Goal: Use online tool/utility: Use online tool/utility

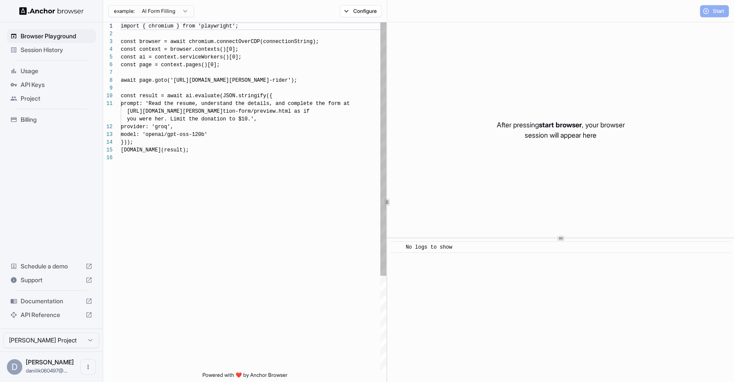
scroll to position [77, 0]
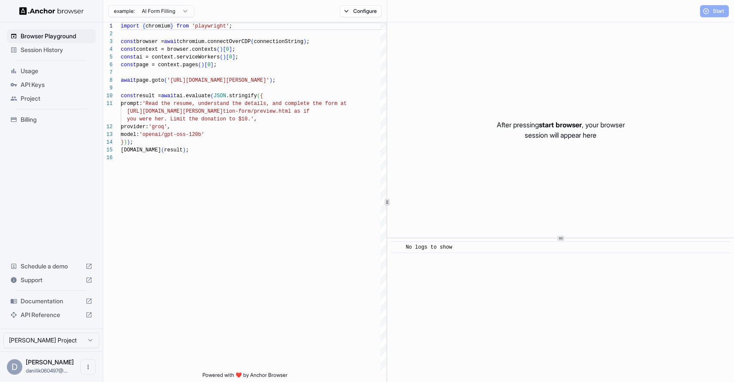
click at [719, 13] on div "Start" at bounding box center [714, 11] width 29 height 12
click at [587, 143] on div "After pressing start browser , your browser session will appear here" at bounding box center [560, 129] width 347 height 215
click at [717, 9] on span "Start" at bounding box center [719, 11] width 12 height 7
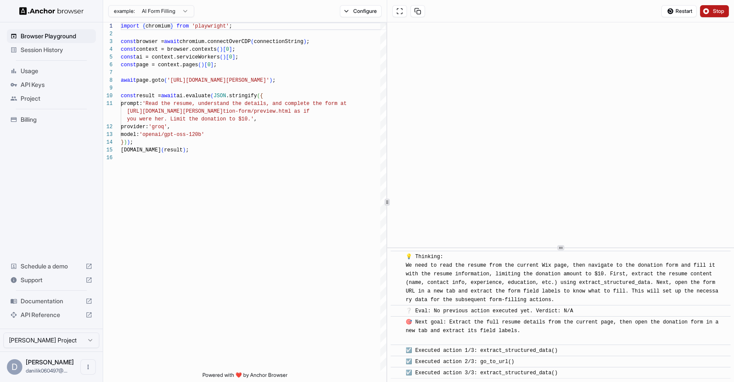
scroll to position [36, 0]
click at [565, 248] on div at bounding box center [560, 248] width 347 height 0
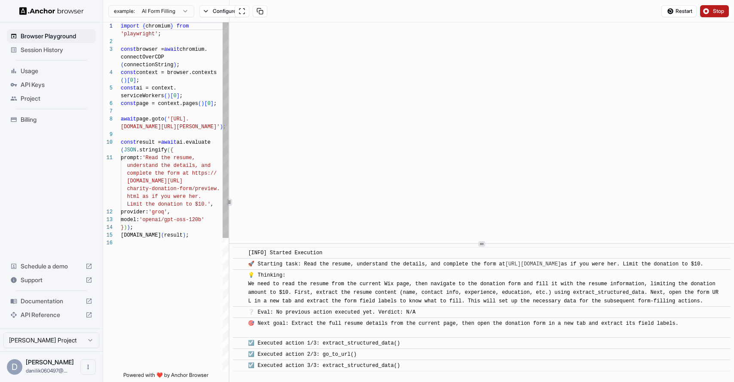
scroll to position [10, 0]
click at [196, 209] on div "1 2 3 4 5 6 7 8 9 10 11 12 13 14 15 16 import { chromium } from 'playwright' ; …" at bounding box center [418, 201] width 631 height 359
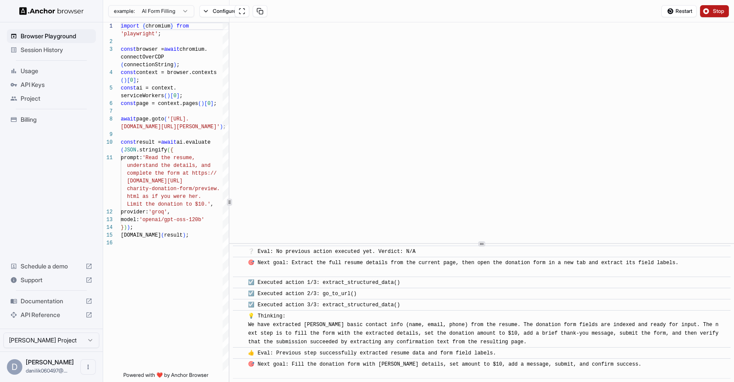
scroll to position [91, 0]
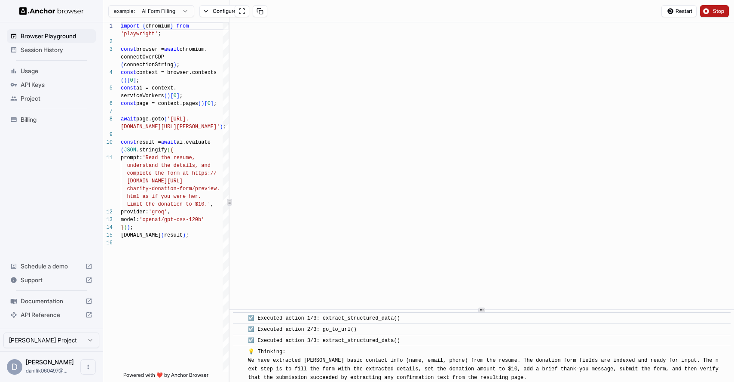
click at [474, 373] on div "​ [INFO] Started Execution ​ 🚀 Starting task: Read the resume, understand the d…" at bounding box center [482, 201] width 505 height 359
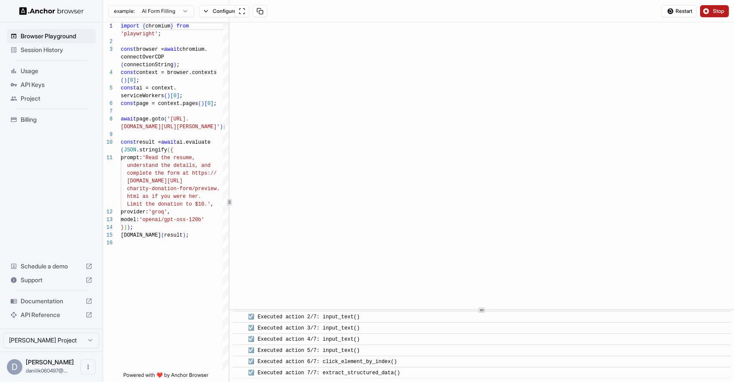
scroll to position [222, 0]
